Goal: Information Seeking & Learning: Understand process/instructions

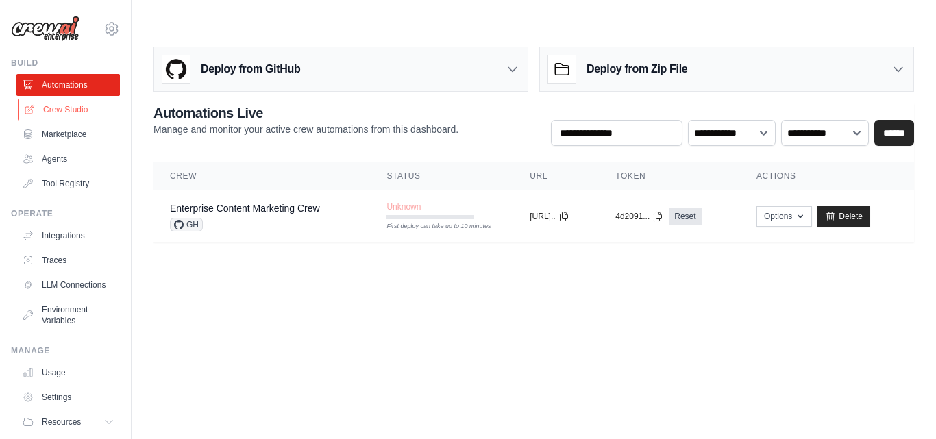
click at [65, 110] on link "Crew Studio" at bounding box center [69, 110] width 103 height 22
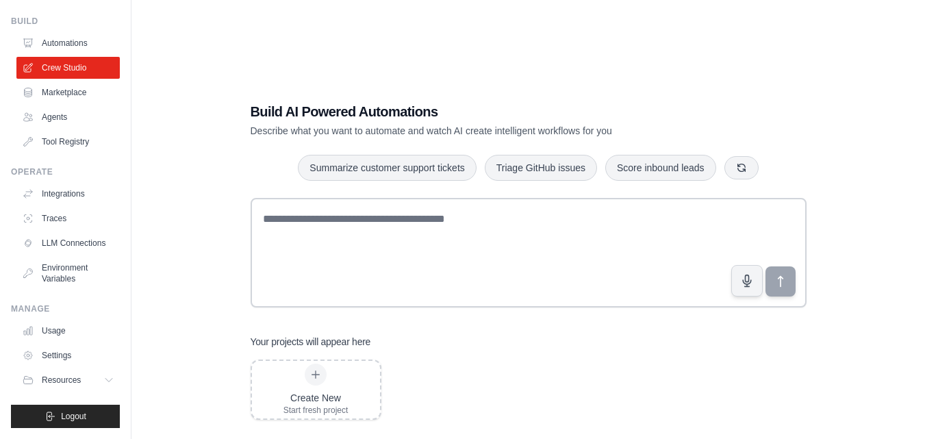
scroll to position [53, 0]
click at [92, 386] on button "Resources" at bounding box center [69, 380] width 103 height 22
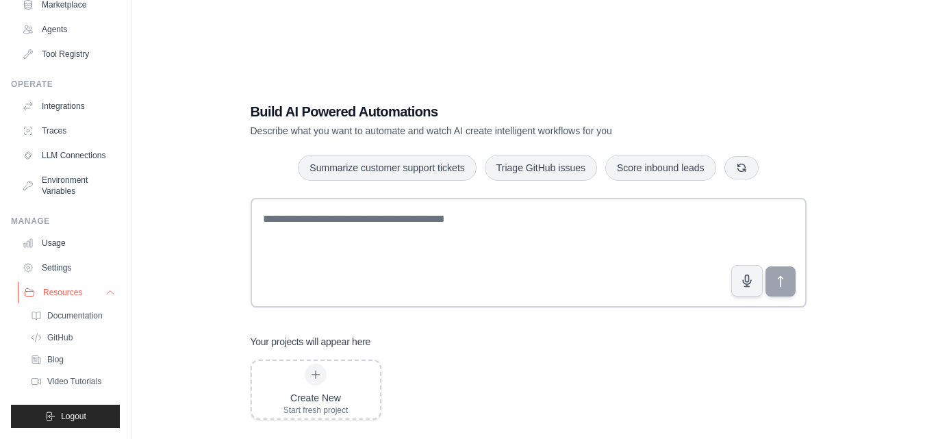
scroll to position [151, 0]
click at [88, 310] on span "Documentation" at bounding box center [76, 315] width 55 height 11
